Goal: Task Accomplishment & Management: Complete application form

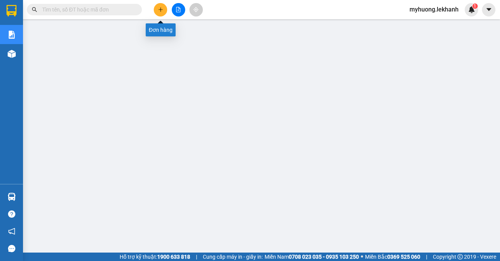
click at [162, 8] on icon "plus" at bounding box center [160, 9] width 5 height 5
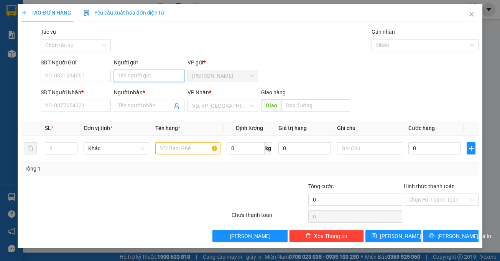
click at [157, 78] on input "Người gửi" at bounding box center [149, 76] width 71 height 12
click at [196, 149] on input "text" at bounding box center [187, 148] width 65 height 12
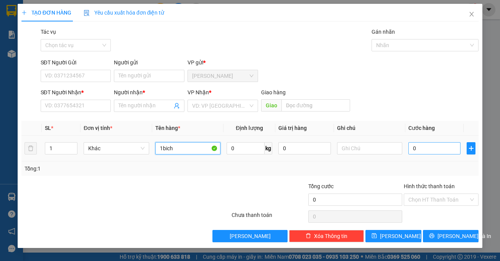
type input "1bich"
click at [427, 152] on input "0" at bounding box center [435, 148] width 52 height 12
type input "3"
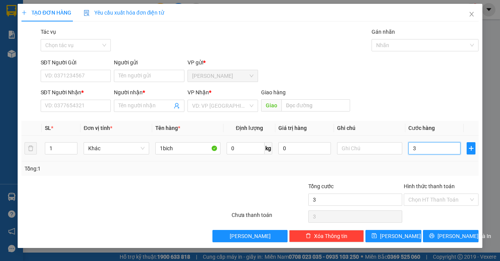
type input "30"
type input "30.000"
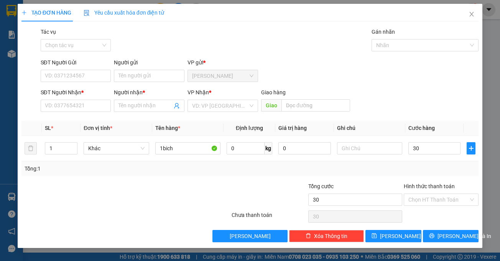
type input "30.000"
click at [395, 185] on div "Tổng cước" at bounding box center [356, 188] width 94 height 12
click at [198, 106] on input "search" at bounding box center [220, 106] width 56 height 12
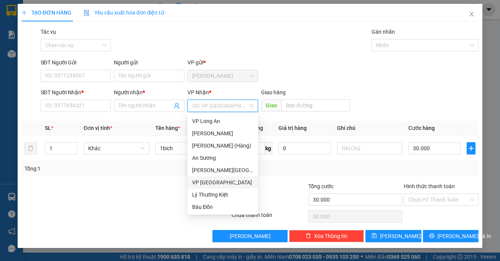
click at [203, 181] on div "VP [GEOGRAPHIC_DATA]" at bounding box center [222, 182] width 61 height 8
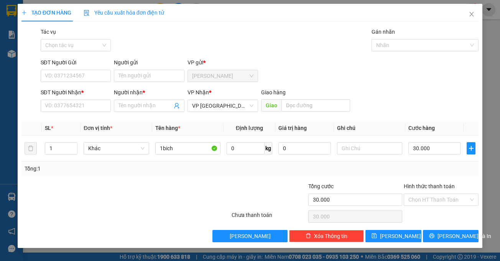
click at [129, 69] on div "Người gửi" at bounding box center [149, 64] width 71 height 12
click at [167, 78] on input "Người gửi" at bounding box center [149, 76] width 71 height 12
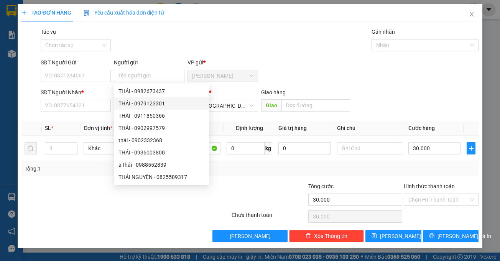
click at [293, 50] on div "Tác vụ Chọn tác vụ Gán nhãn Nhãn" at bounding box center [260, 41] width 442 height 27
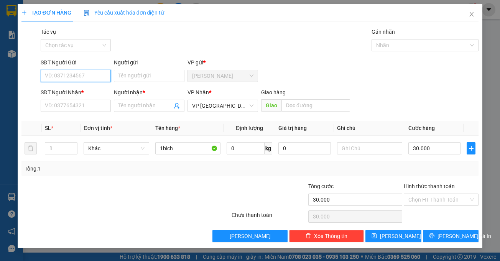
click at [74, 74] on input "SĐT Người Gửi" at bounding box center [76, 76] width 71 height 12
click at [76, 92] on div "0979422957 - [PERSON_NAME]" at bounding box center [83, 91] width 76 height 8
type input "0979422957"
type input "NGỌC"
type input "0979422957"
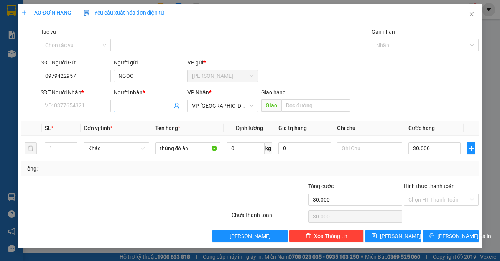
click at [154, 109] on input "Người nhận *" at bounding box center [146, 106] width 54 height 8
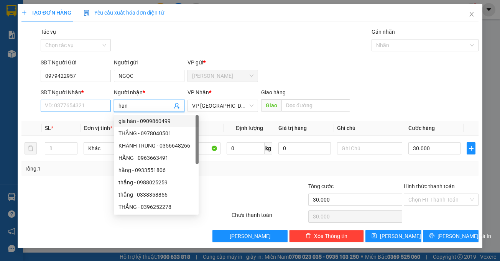
type input "han"
click at [45, 108] on input "SĐT Người Nhận *" at bounding box center [76, 106] width 71 height 12
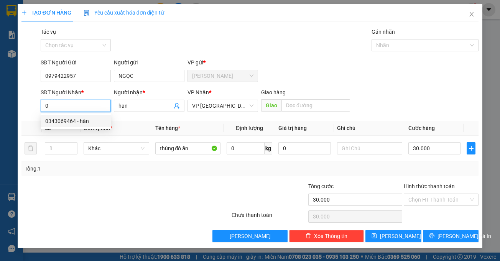
click at [70, 125] on div "0343069464 - hân" at bounding box center [75, 121] width 61 height 8
type input "0343069464"
type input "hân"
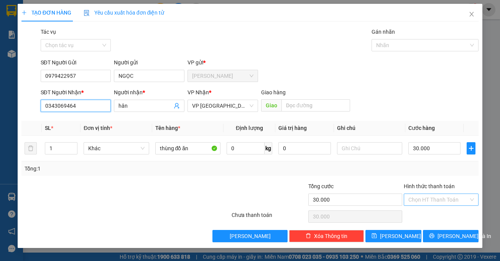
type input "0343069464"
click at [437, 195] on input "Hình thức thanh toán" at bounding box center [439, 200] width 60 height 12
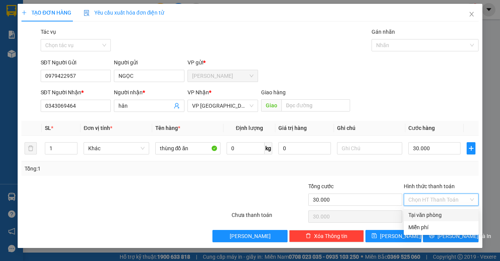
click at [441, 214] on div "Tại văn phòng" at bounding box center [442, 215] width 66 height 8
type input "0"
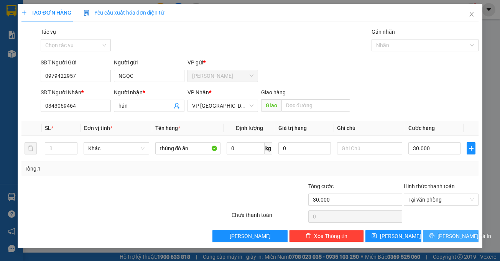
click at [456, 238] on span "[PERSON_NAME] và In" at bounding box center [465, 236] width 54 height 8
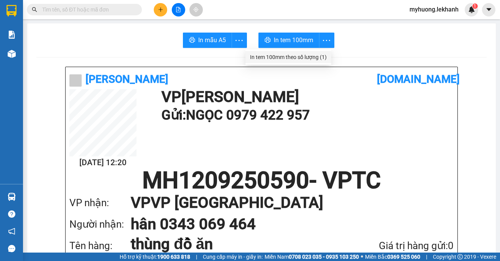
click at [325, 58] on div "In tem 100mm theo số lượng (1)" at bounding box center [288, 57] width 77 height 8
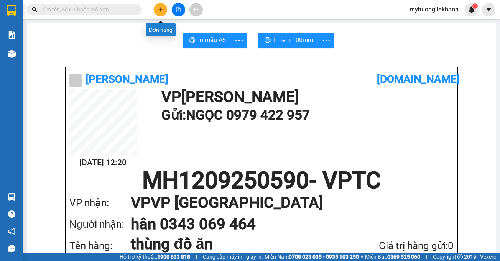
click at [162, 12] on icon "plus" at bounding box center [160, 9] width 5 height 5
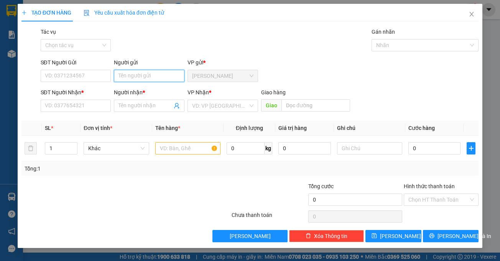
click at [139, 74] on input "Người gửi" at bounding box center [149, 76] width 71 height 12
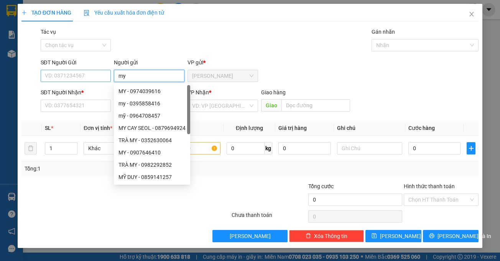
type input "my"
click at [88, 75] on input "SĐT Người Gửi" at bounding box center [76, 76] width 71 height 12
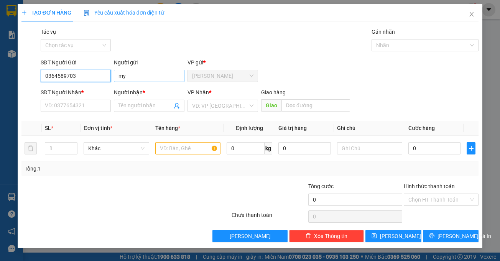
type input "0364589703"
click at [135, 77] on input "my" at bounding box center [149, 76] width 71 height 12
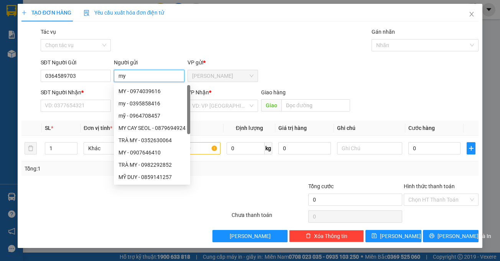
type input "m"
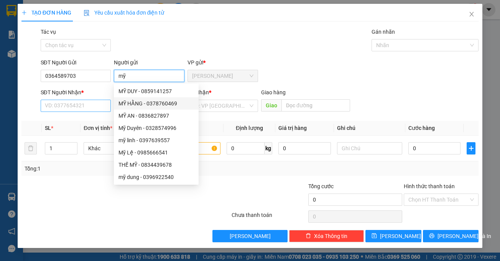
type input "mỹ"
click at [88, 108] on input "SĐT Người Nhận *" at bounding box center [76, 106] width 71 height 12
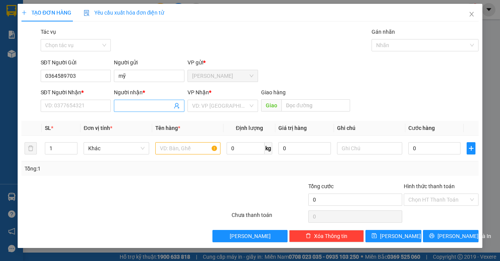
click at [145, 106] on input "Người nhận *" at bounding box center [146, 106] width 54 height 8
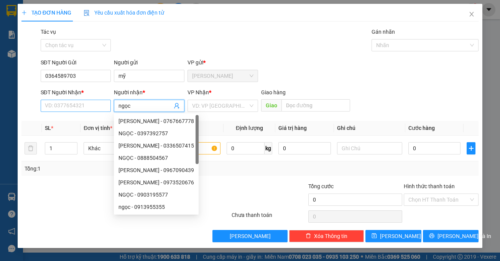
type input "ngọc"
click at [83, 105] on input "SĐT Người Nhận *" at bounding box center [76, 106] width 71 height 12
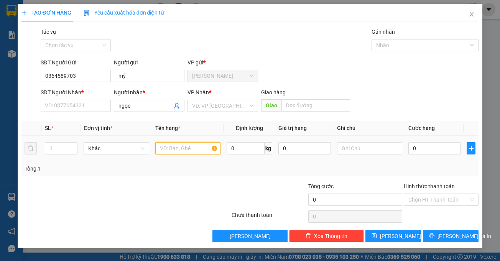
click at [162, 146] on input "text" at bounding box center [187, 148] width 65 height 12
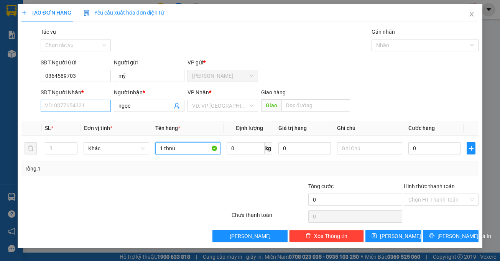
type input "1 thnu"
click at [83, 100] on input "SĐT Người Nhận *" at bounding box center [76, 106] width 71 height 12
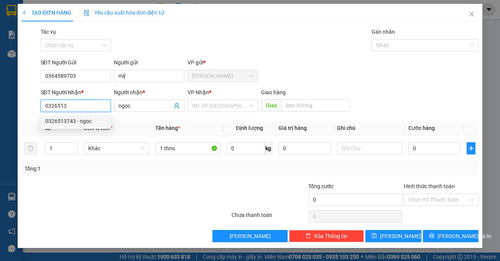
click at [66, 120] on div "0326513743 - ngoc" at bounding box center [75, 121] width 61 height 8
type input "0326513743"
type input "ngoc"
type input "30.000"
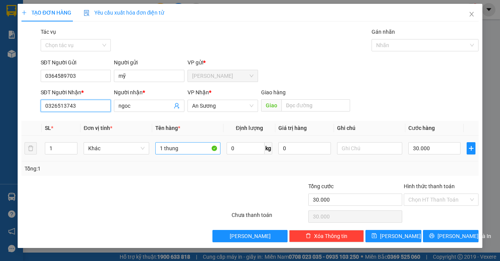
type input "0326513743"
click at [191, 149] on input "1 thung" at bounding box center [187, 148] width 65 height 12
type input "1 thung đồ ăn"
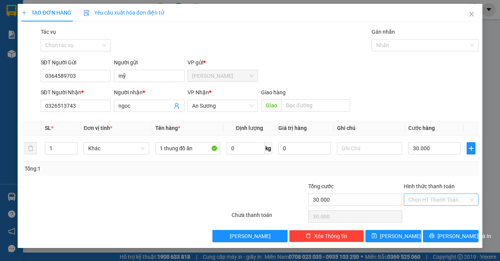
click at [426, 201] on input "Hình thức thanh toán" at bounding box center [439, 200] width 60 height 12
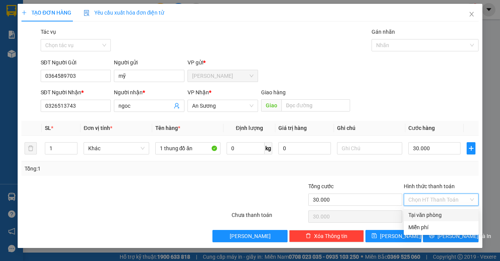
click at [438, 215] on div "Tại văn phòng" at bounding box center [442, 215] width 66 height 8
type input "0"
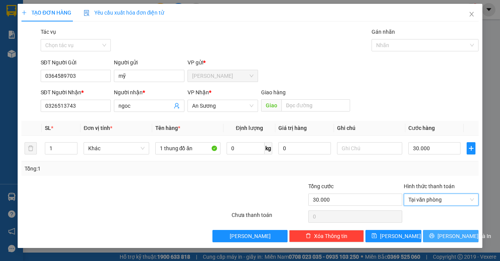
click at [451, 234] on span "[PERSON_NAME] và In" at bounding box center [465, 236] width 54 height 8
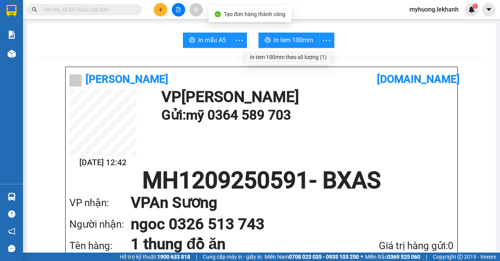
click at [324, 57] on div "In tem 100mm theo số lượng (1)" at bounding box center [288, 57] width 77 height 8
